Goal: Task Accomplishment & Management: Use online tool/utility

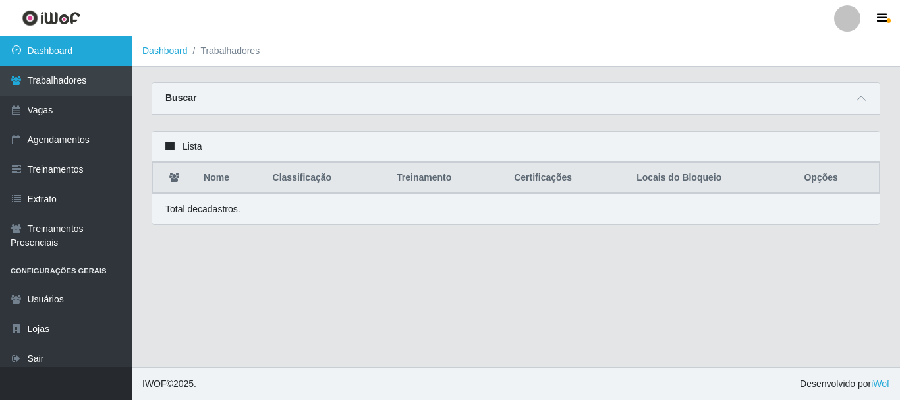
click at [63, 50] on link "Dashboard" at bounding box center [66, 51] width 132 height 30
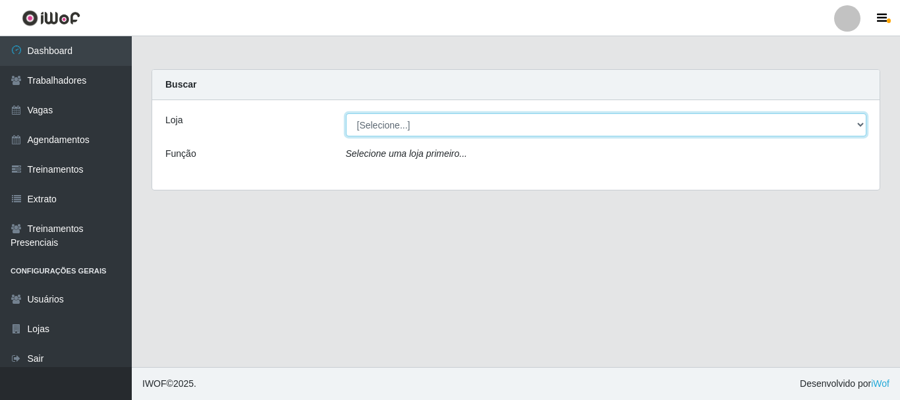
click at [388, 121] on select "[Selecione...] Supermercado Queiroz - Caicó" at bounding box center [606, 124] width 521 height 23
select select "512"
click at [346, 113] on select "[Selecione...] Supermercado Queiroz - Caicó" at bounding box center [606, 124] width 521 height 23
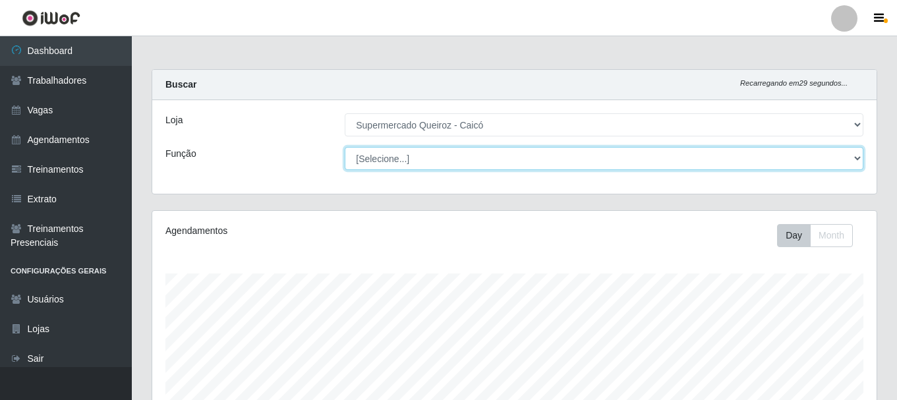
click at [384, 158] on select "[Selecione...] Embalador Embalador + Embalador ++" at bounding box center [604, 158] width 519 height 23
select select "70"
click at [345, 147] on select "[Selecione...] Embalador Embalador + Embalador ++" at bounding box center [604, 158] width 519 height 23
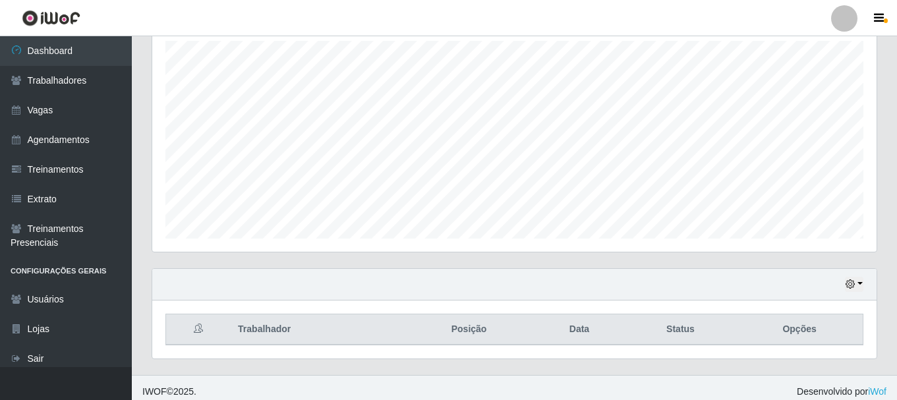
scroll to position [241, 0]
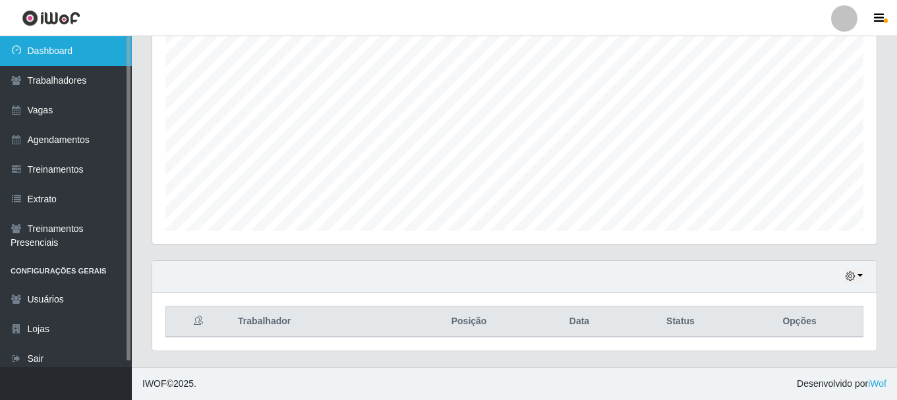
click at [66, 46] on link "Dashboard" at bounding box center [66, 51] width 132 height 30
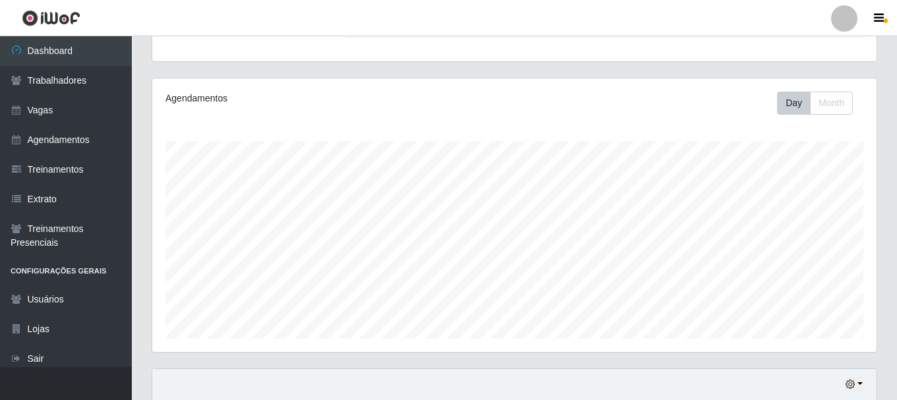
scroll to position [0, 0]
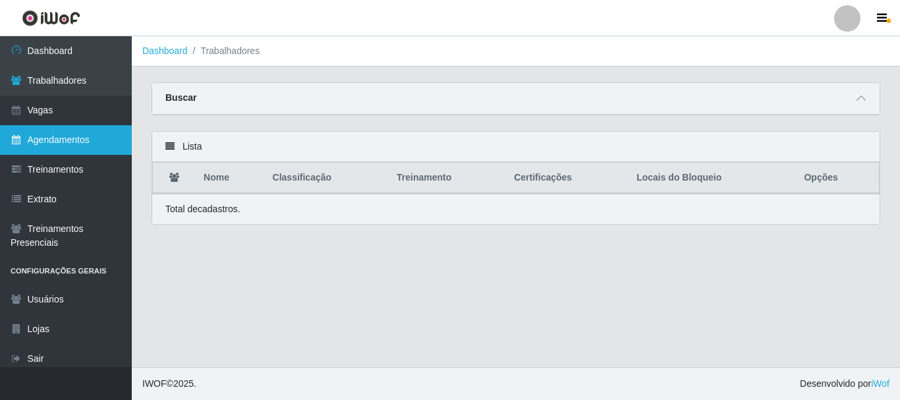
click at [91, 134] on link "Agendamentos" at bounding box center [66, 140] width 132 height 30
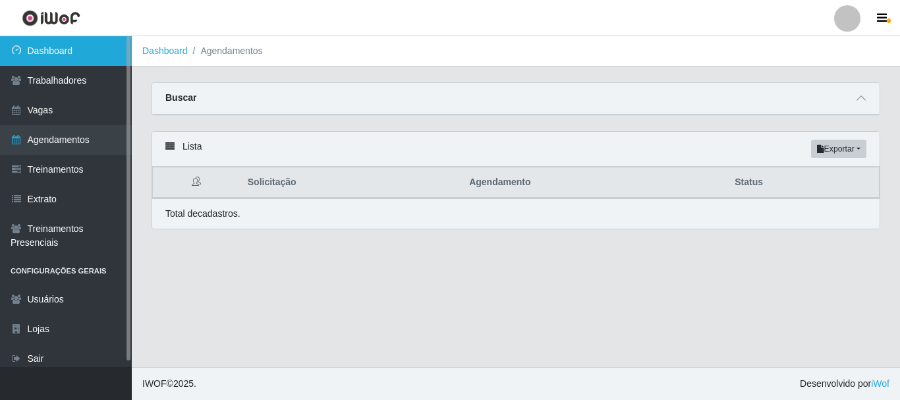
click at [94, 55] on link "Dashboard" at bounding box center [66, 51] width 132 height 30
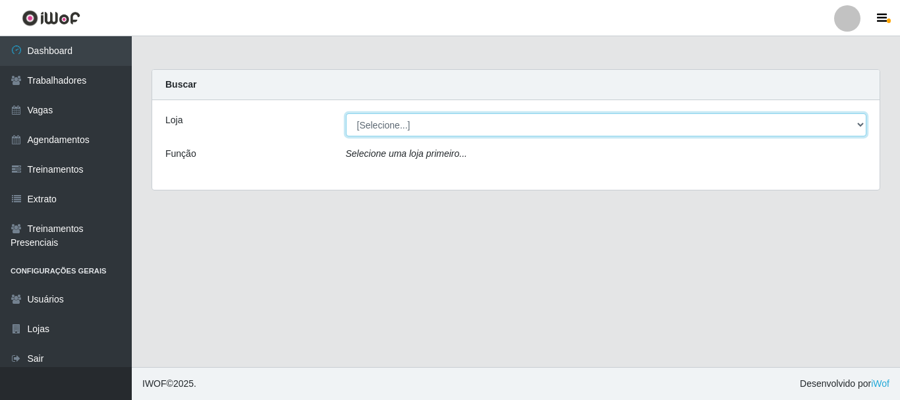
click at [440, 124] on select "[Selecione...] Supermercado Queiroz - Caicó" at bounding box center [606, 124] width 521 height 23
select select "512"
click at [346, 113] on select "[Selecione...] Supermercado Queiroz - Caicó" at bounding box center [606, 124] width 521 height 23
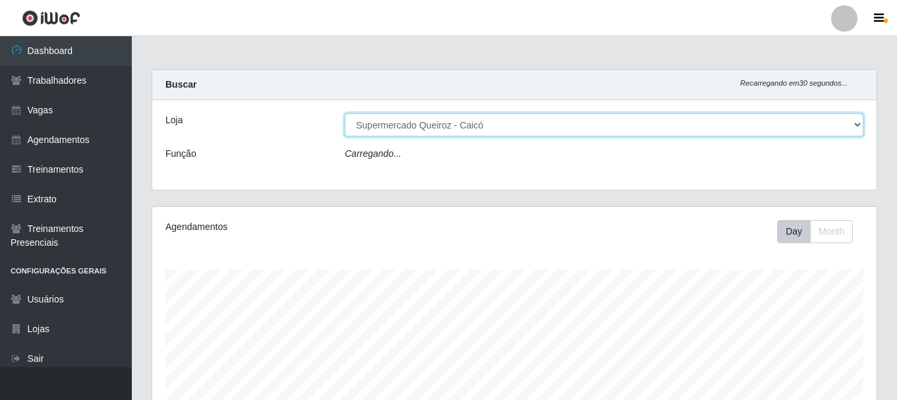
scroll to position [274, 724]
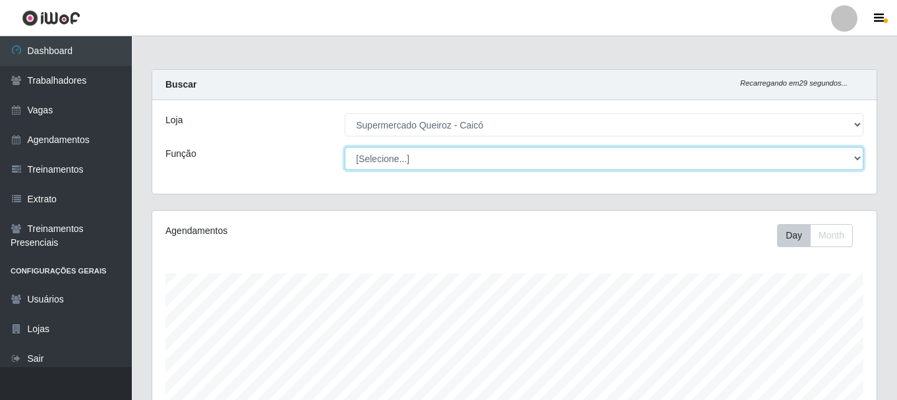
click at [388, 154] on select "[Selecione...] Embalador Embalador + Embalador ++" at bounding box center [604, 158] width 519 height 23
select select "1"
click at [345, 147] on select "[Selecione...] Embalador Embalador + Embalador ++" at bounding box center [604, 158] width 519 height 23
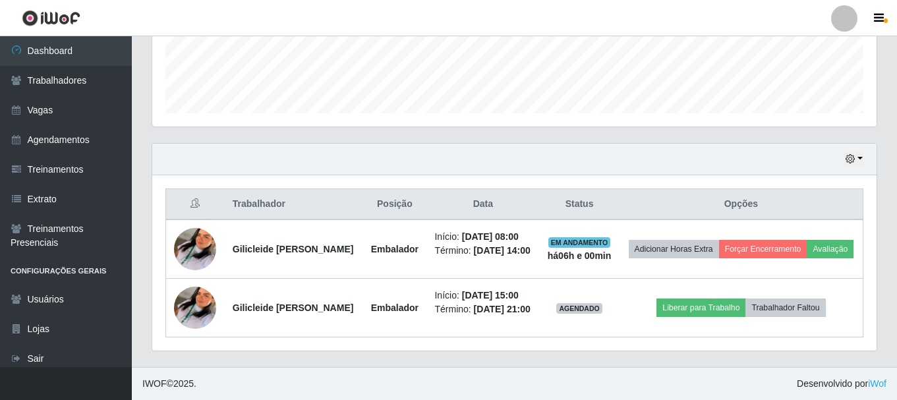
scroll to position [378, 0]
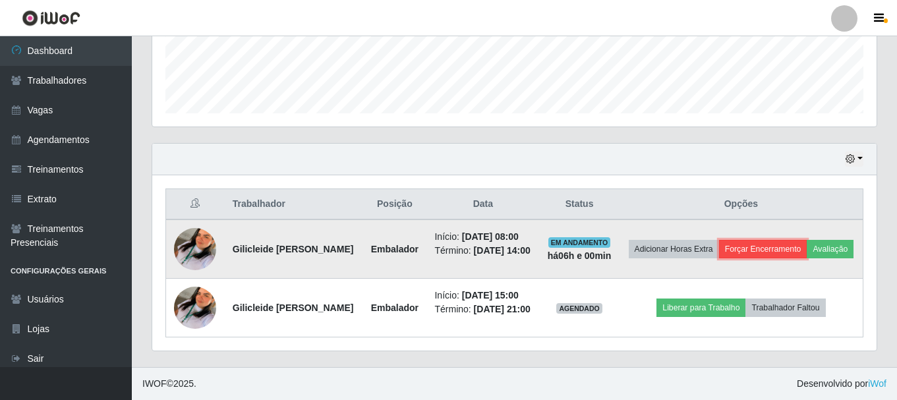
click at [786, 240] on button "Forçar Encerramento" at bounding box center [763, 249] width 88 height 18
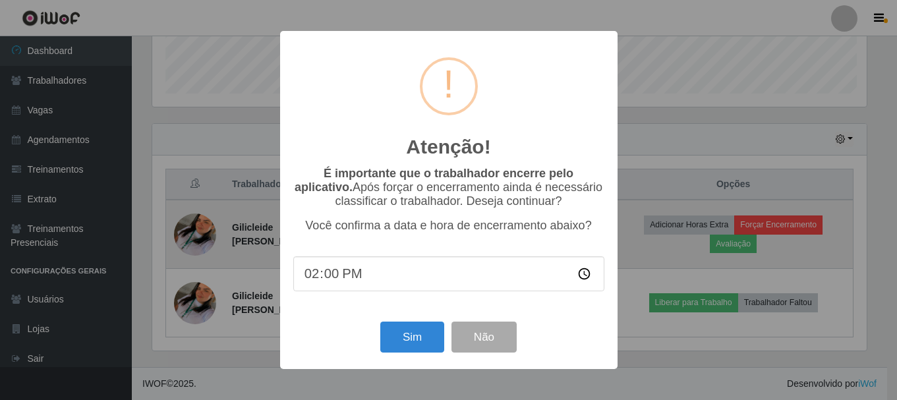
scroll to position [274, 718]
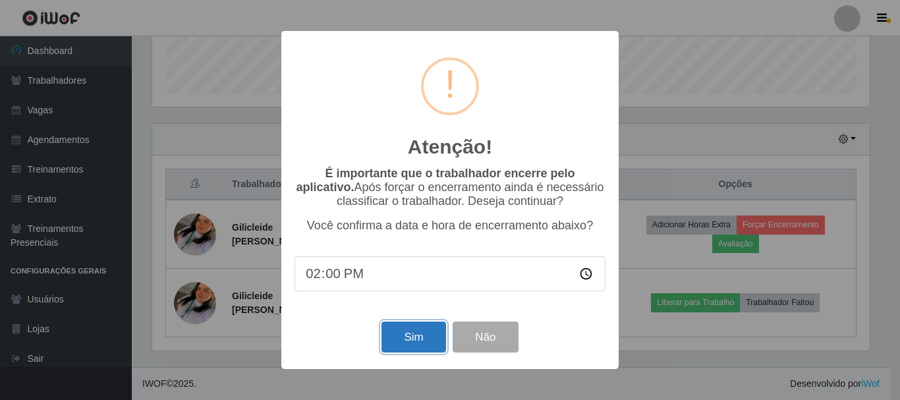
click at [407, 341] on button "Sim" at bounding box center [414, 337] width 64 height 31
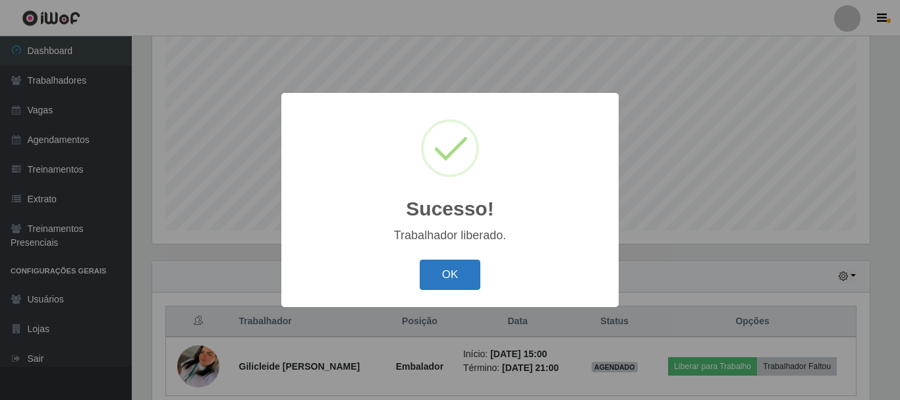
click at [448, 274] on button "OK" at bounding box center [450, 275] width 61 height 31
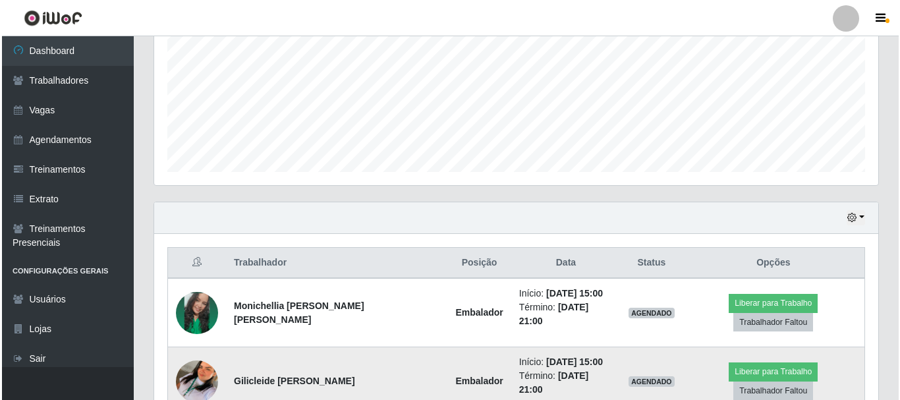
scroll to position [358, 0]
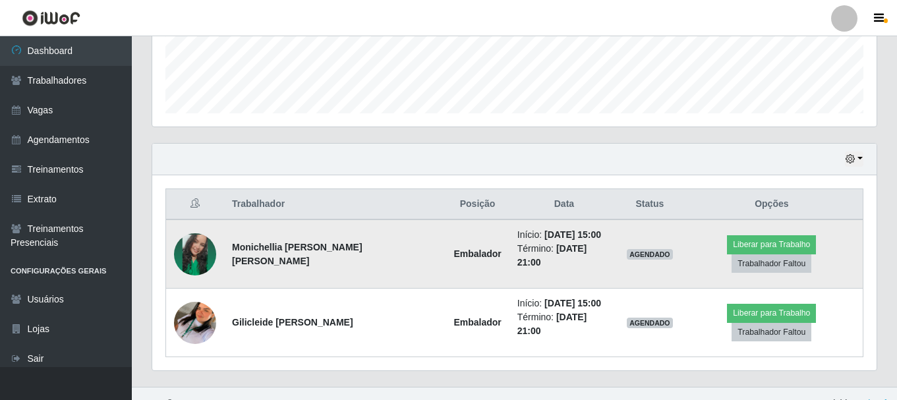
click at [187, 252] on img at bounding box center [195, 254] width 42 height 75
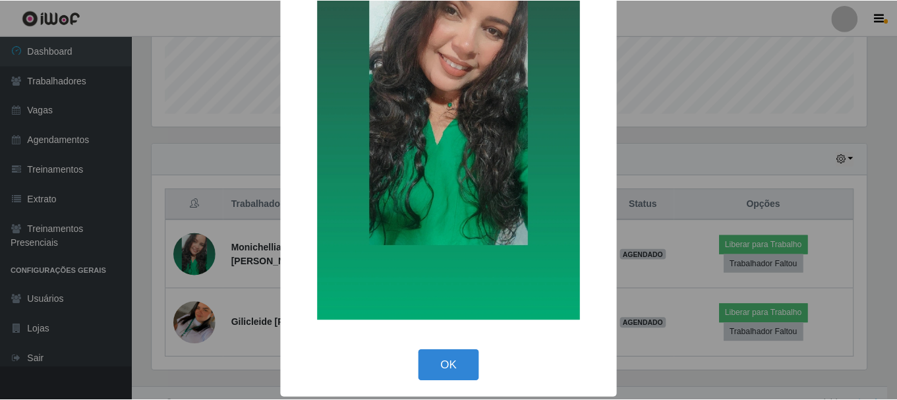
scroll to position [184, 0]
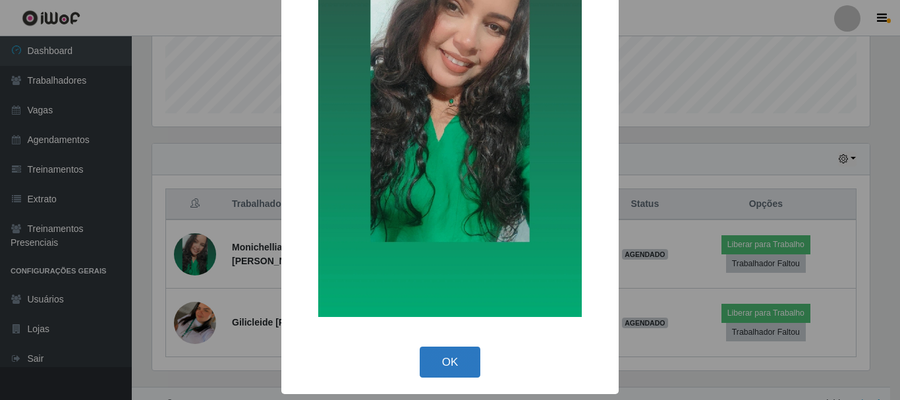
drag, startPoint x: 433, startPoint y: 372, endPoint x: 427, endPoint y: 354, distance: 18.8
click at [433, 367] on button "OK" at bounding box center [450, 362] width 61 height 31
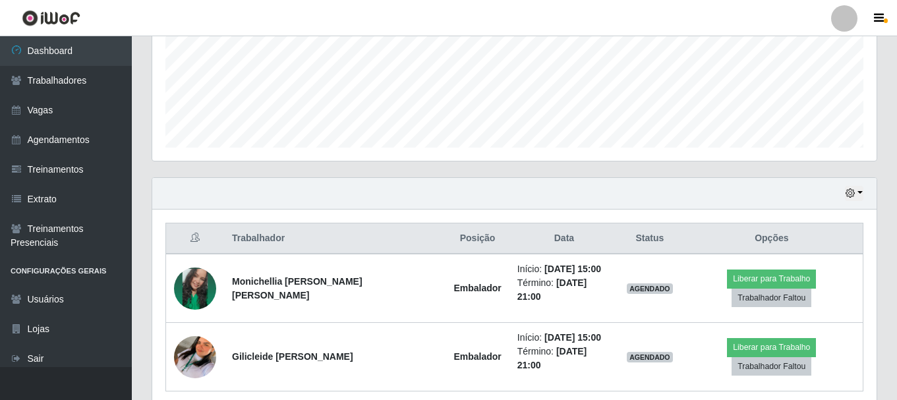
scroll to position [292, 0]
